Goal: Find specific page/section: Find specific page/section

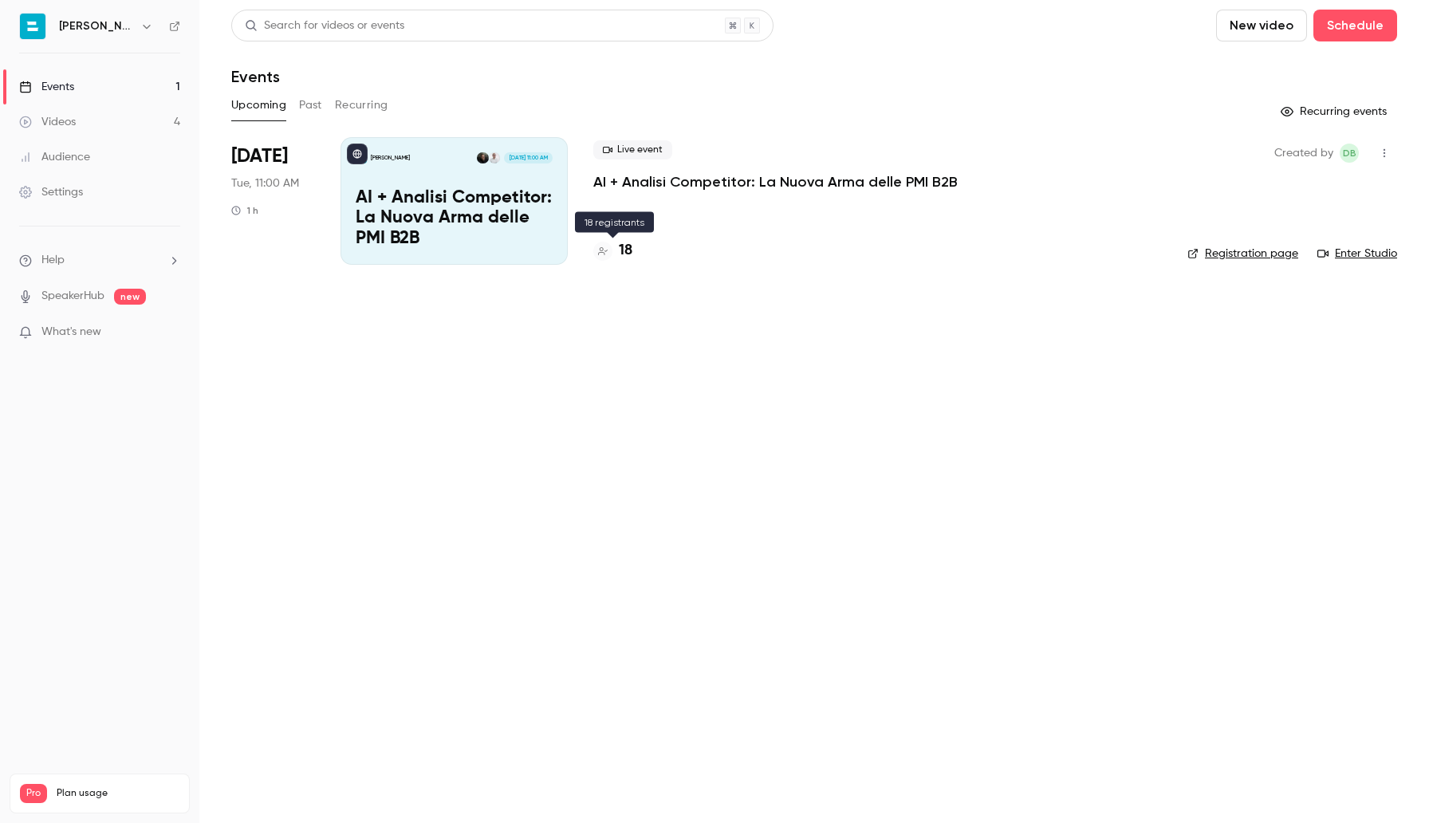
click at [628, 249] on h4 "18" at bounding box center [626, 251] width 14 height 22
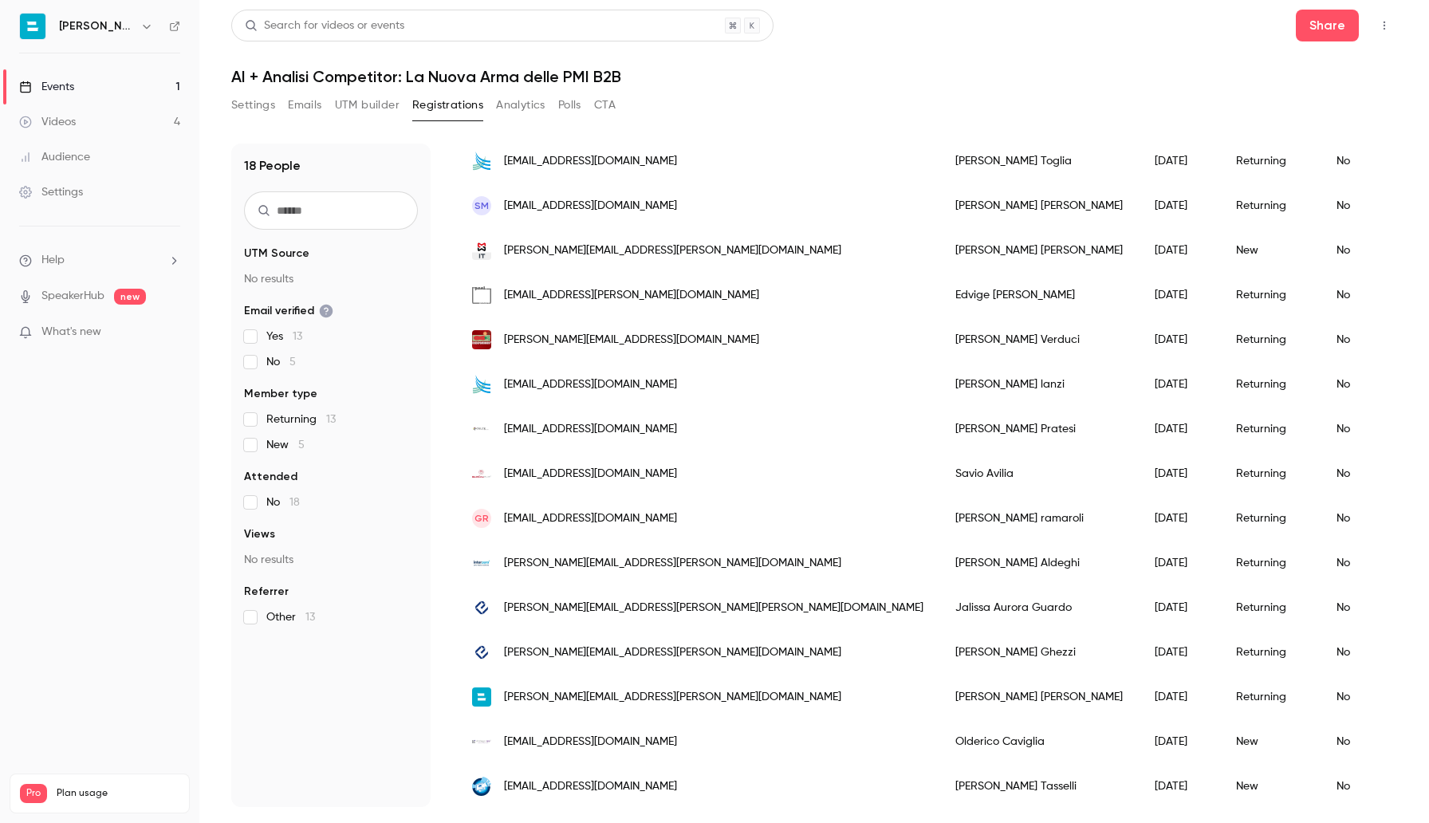
scroll to position [293, 0]
